Goal: Find specific page/section: Find specific page/section

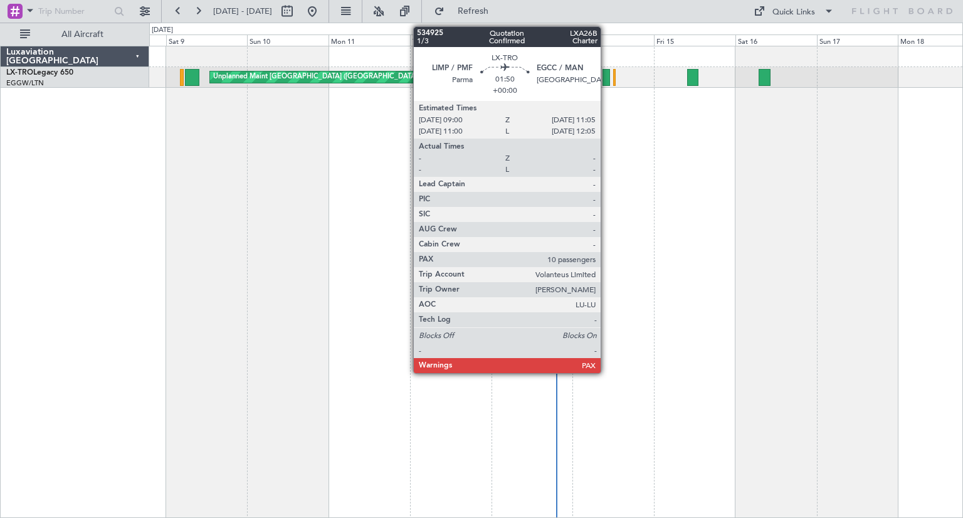
click at [606, 80] on div at bounding box center [606, 77] width 8 height 17
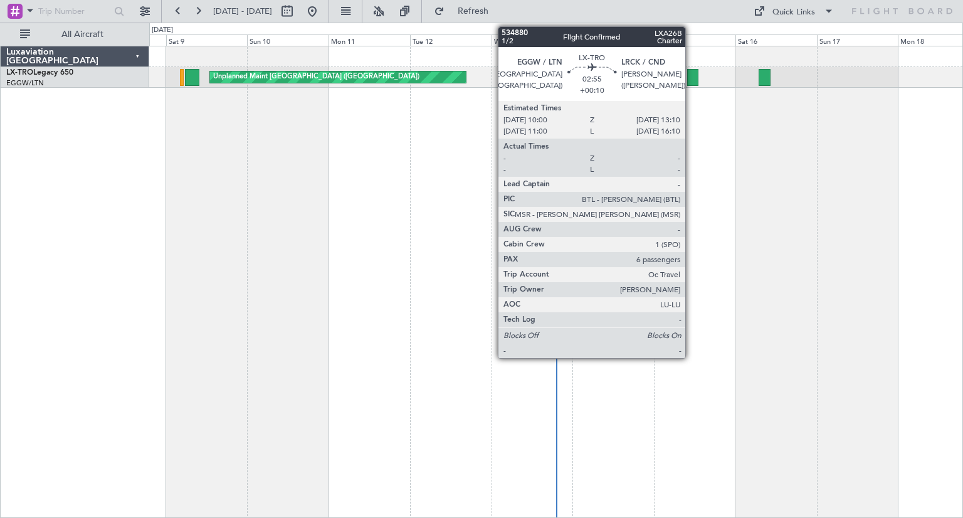
click at [691, 71] on div at bounding box center [692, 77] width 11 height 17
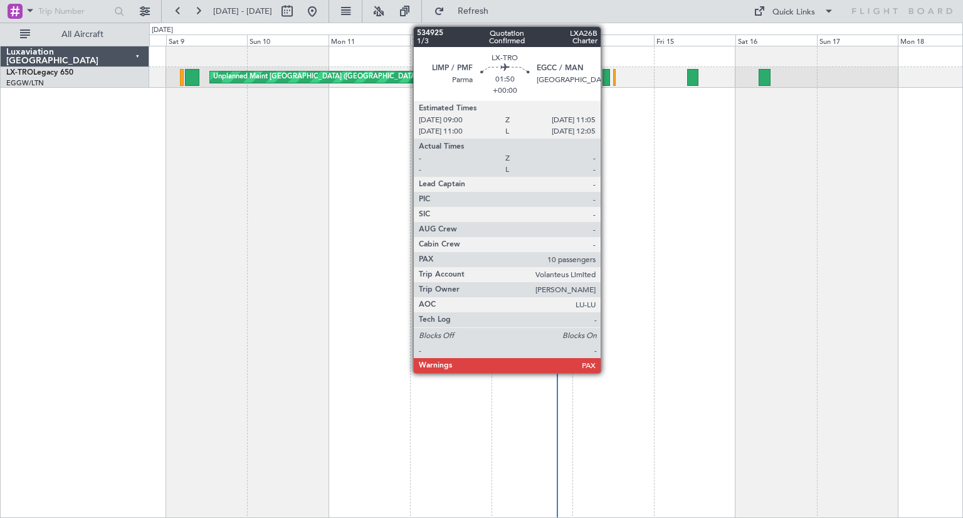
click at [606, 75] on div at bounding box center [606, 77] width 8 height 17
